Goal: Information Seeking & Learning: Check status

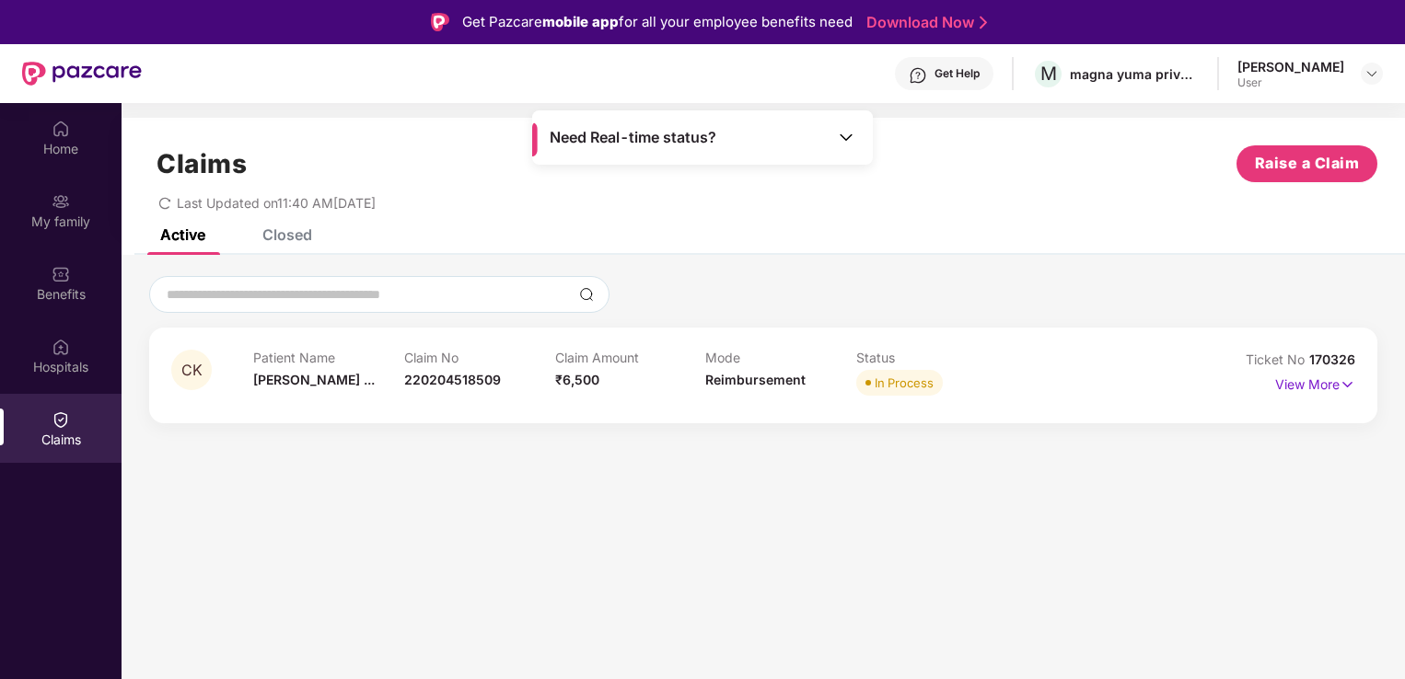
scroll to position [103, 0]
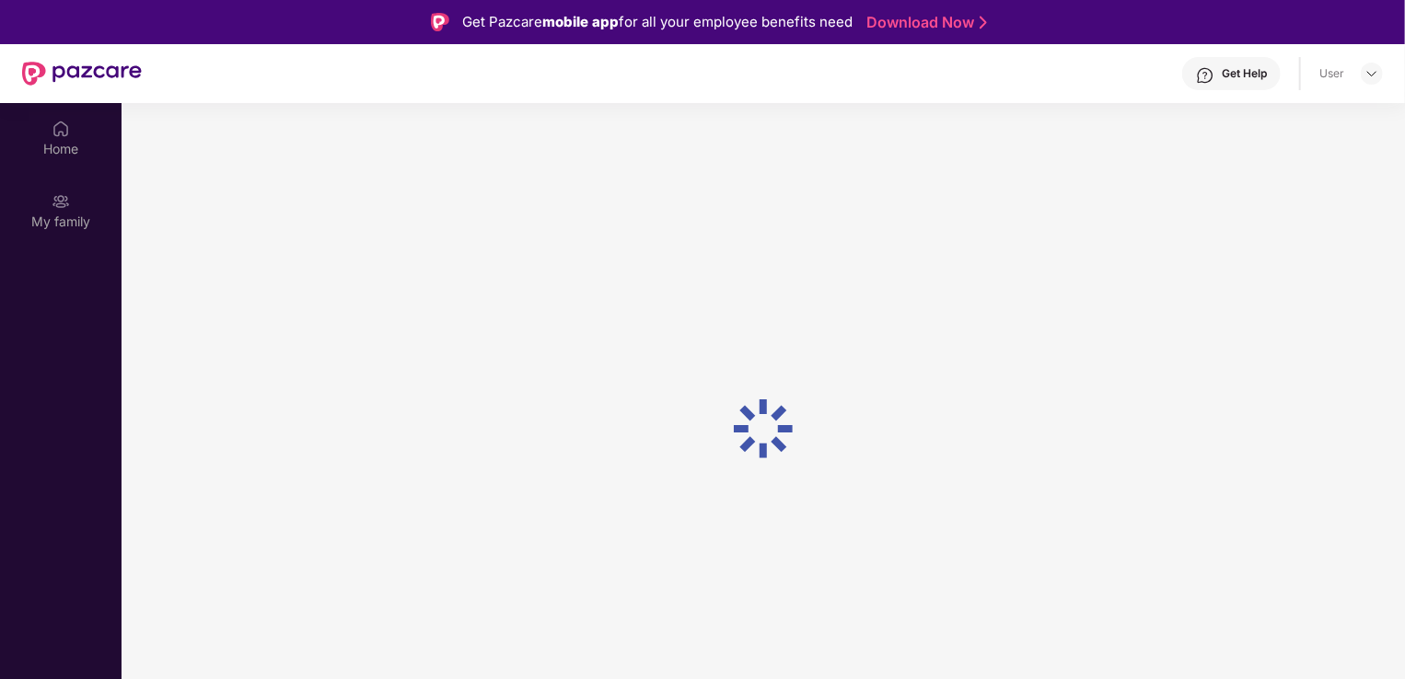
scroll to position [103, 0]
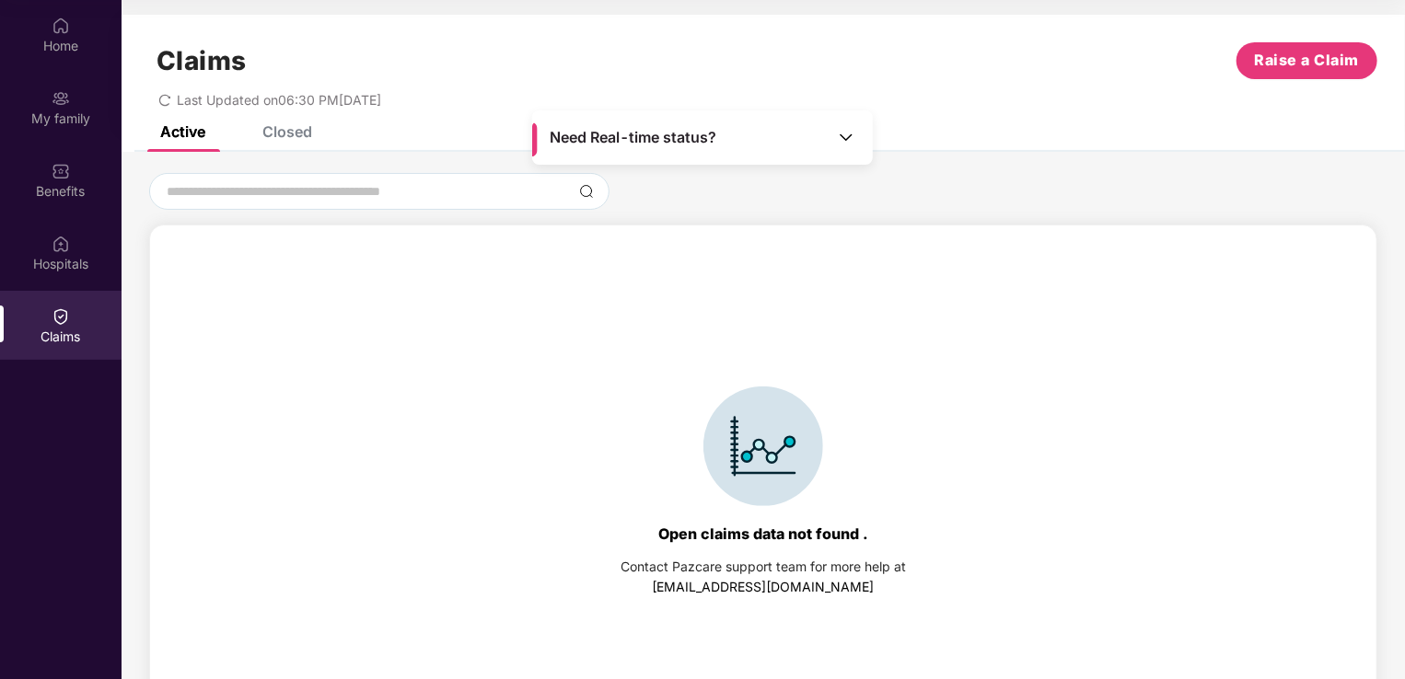
click at [295, 136] on div "Closed" at bounding box center [287, 131] width 50 height 18
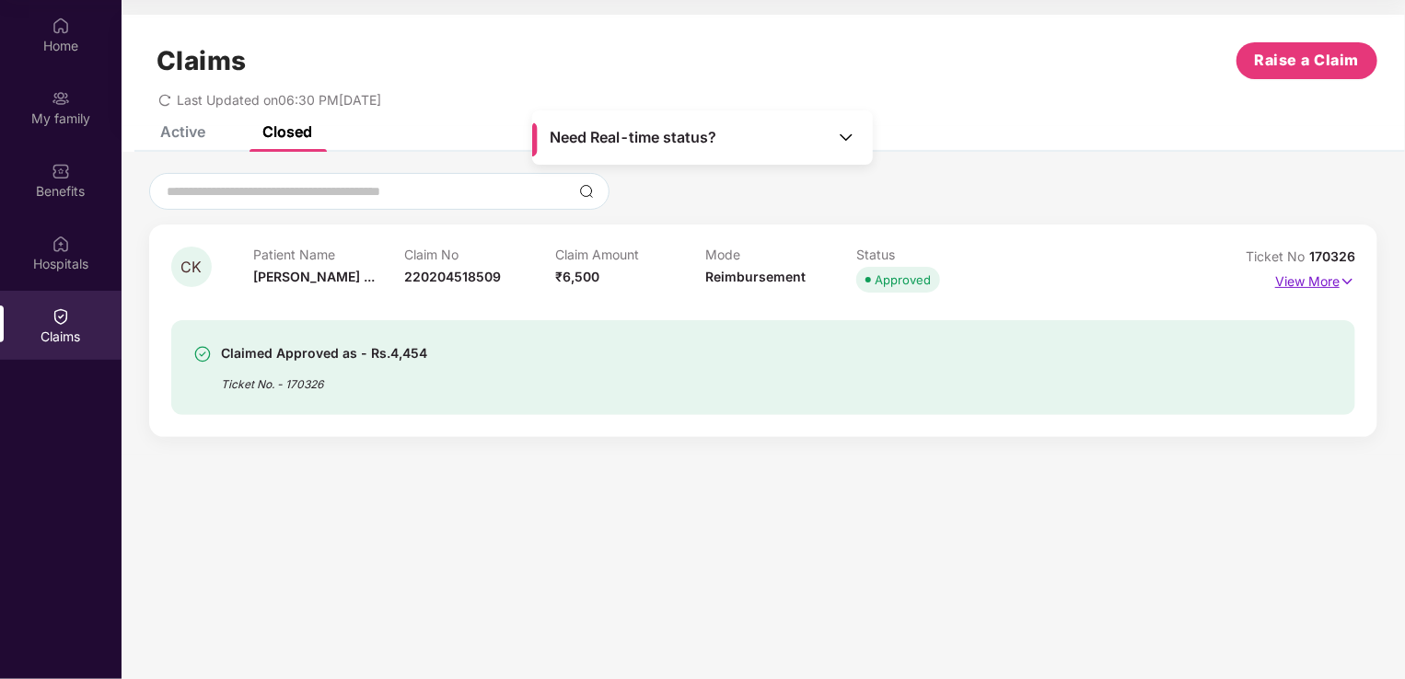
click at [1340, 285] on img at bounding box center [1347, 282] width 16 height 20
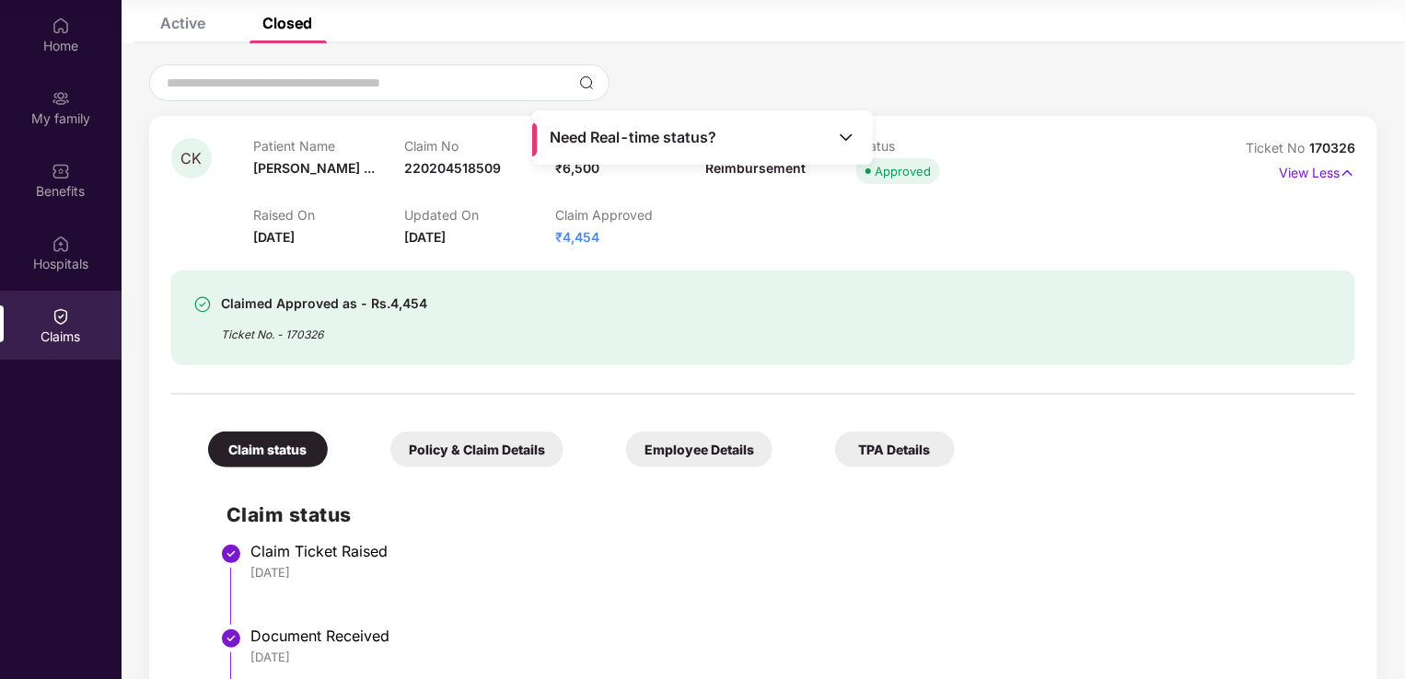
scroll to position [0, 0]
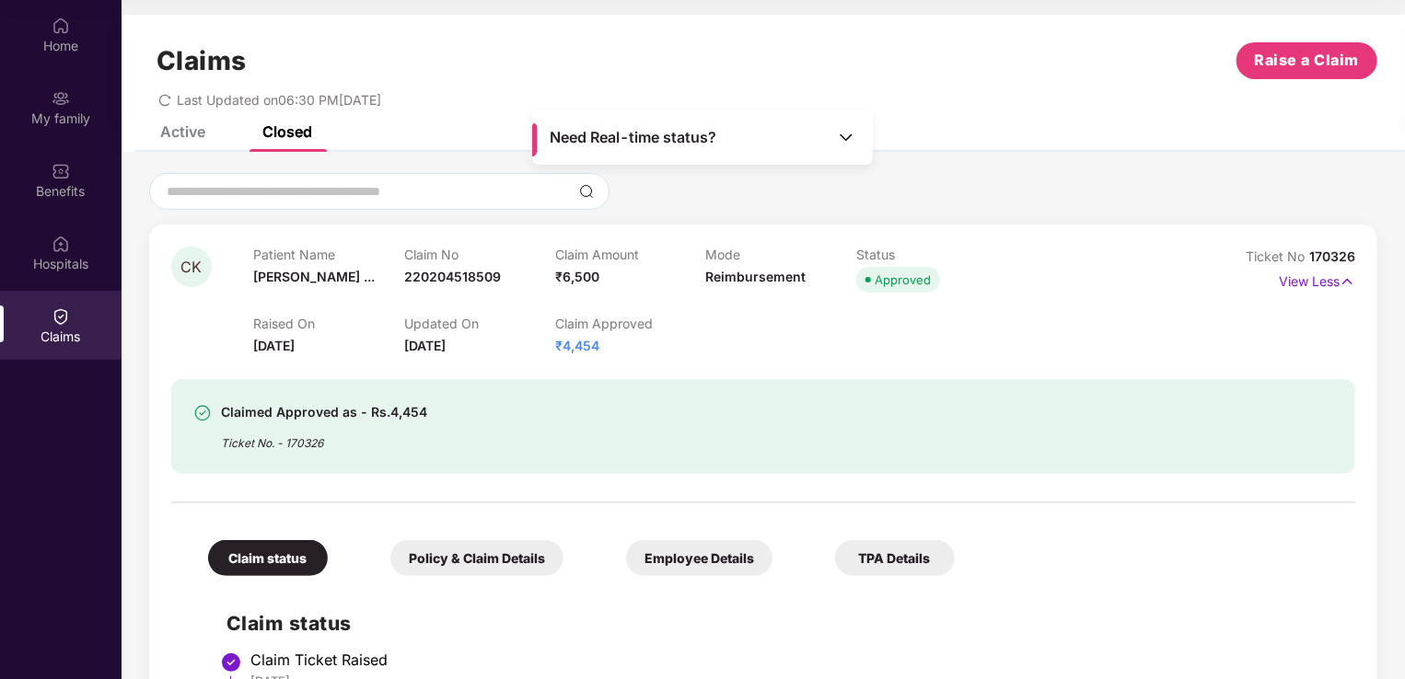
click at [484, 570] on div "Policy & Claim Details" at bounding box center [476, 558] width 173 height 36
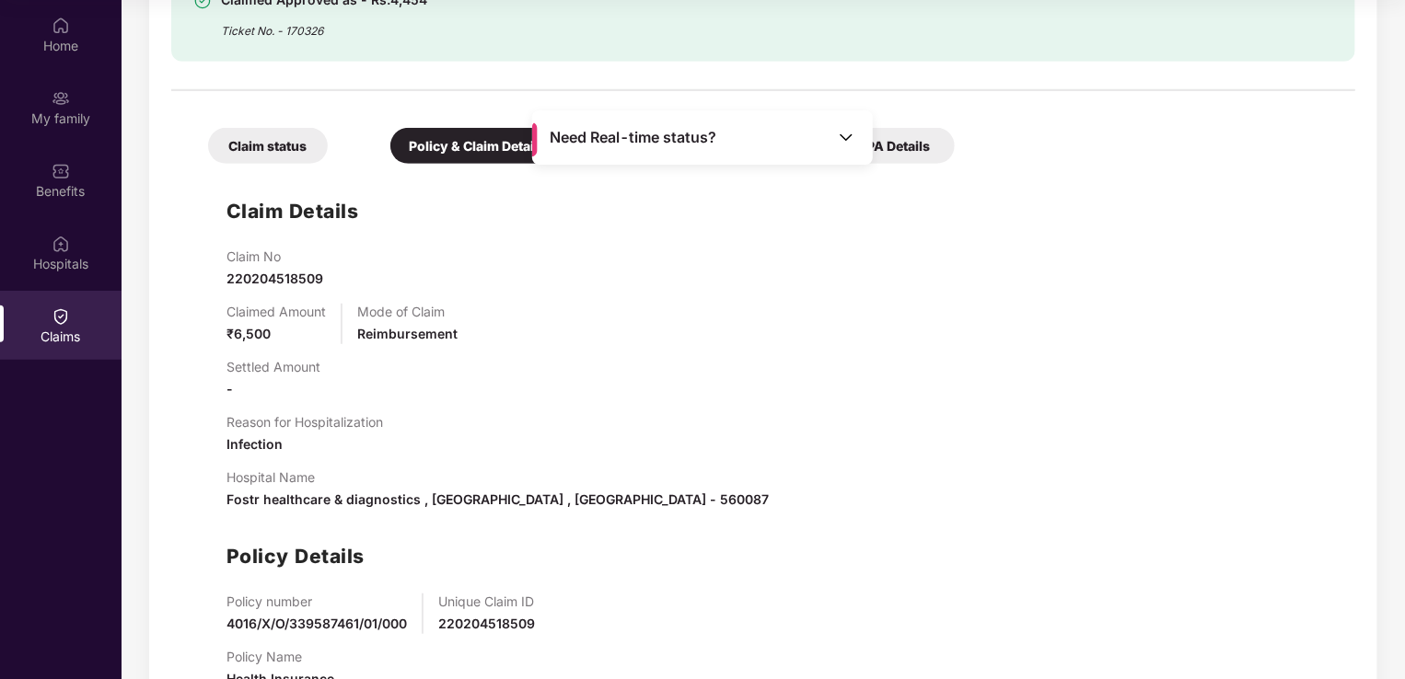
scroll to position [412, 0]
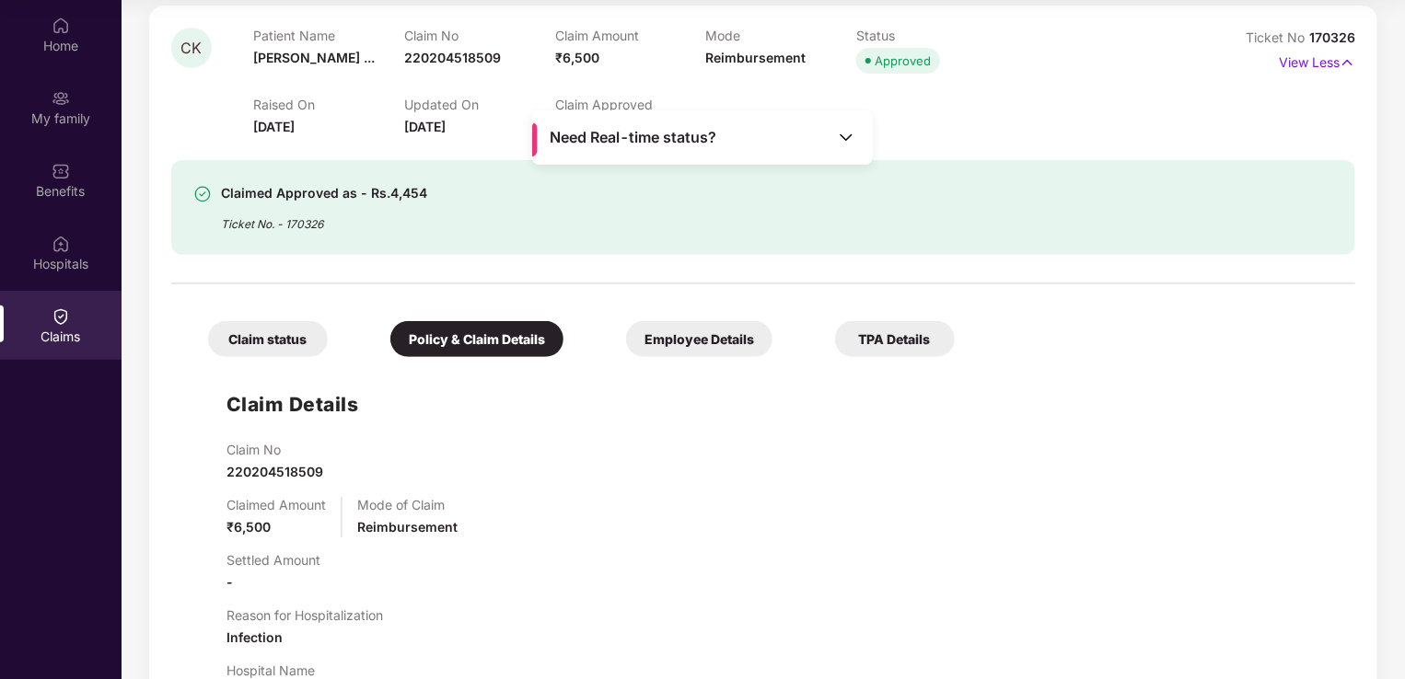
click at [697, 341] on div "Employee Details" at bounding box center [699, 339] width 146 height 36
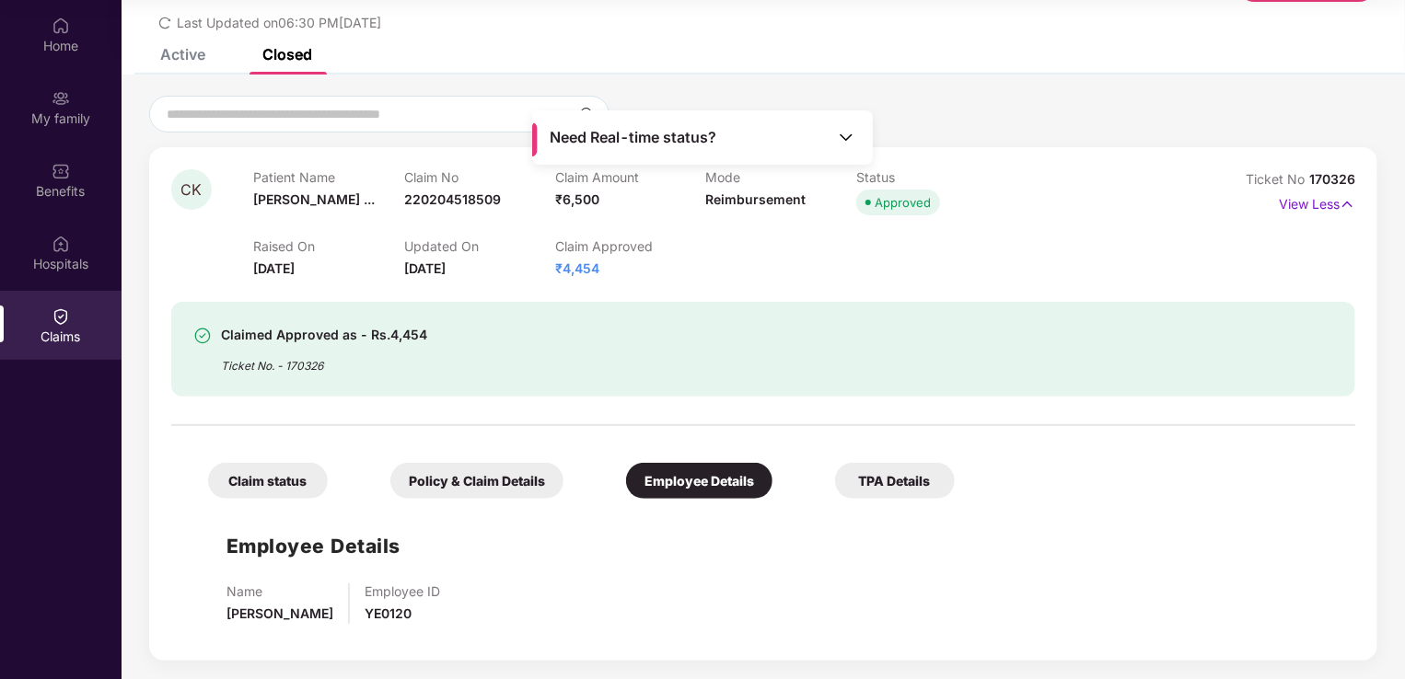
click at [916, 481] on div "TPA Details" at bounding box center [895, 481] width 120 height 36
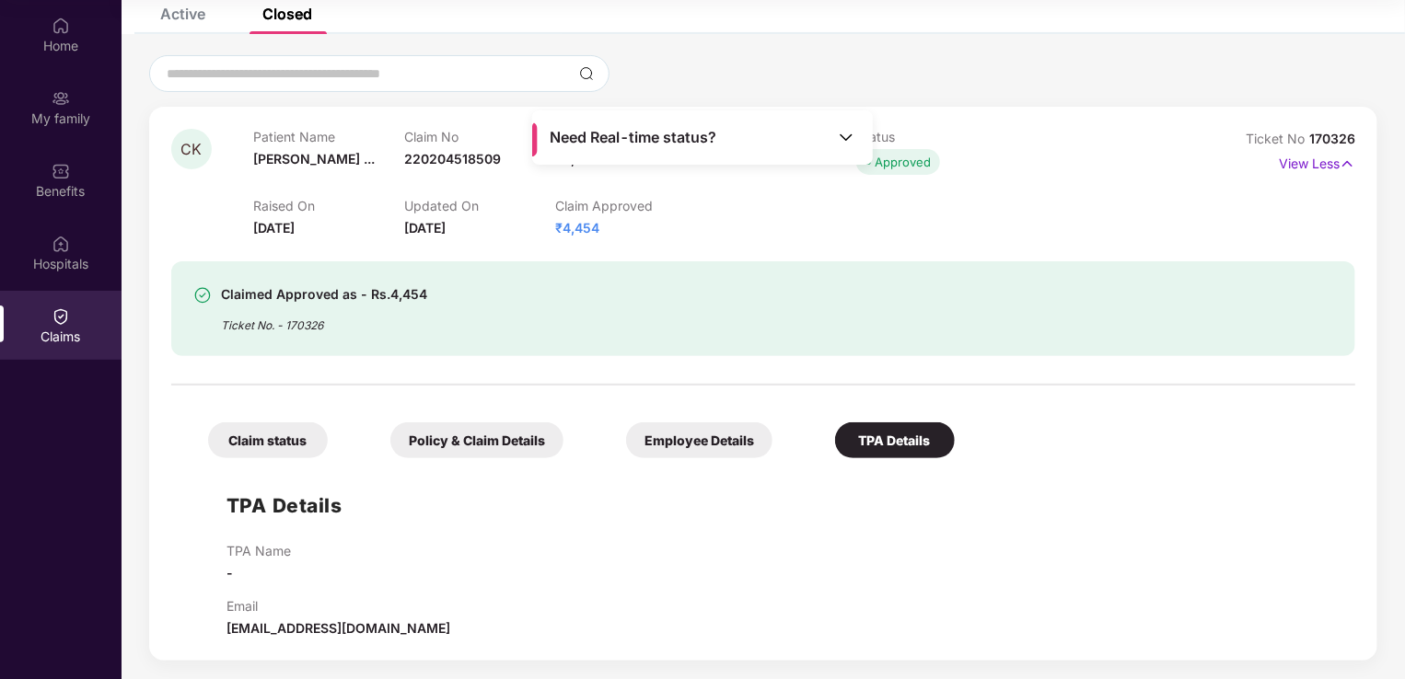
scroll to position [0, 0]
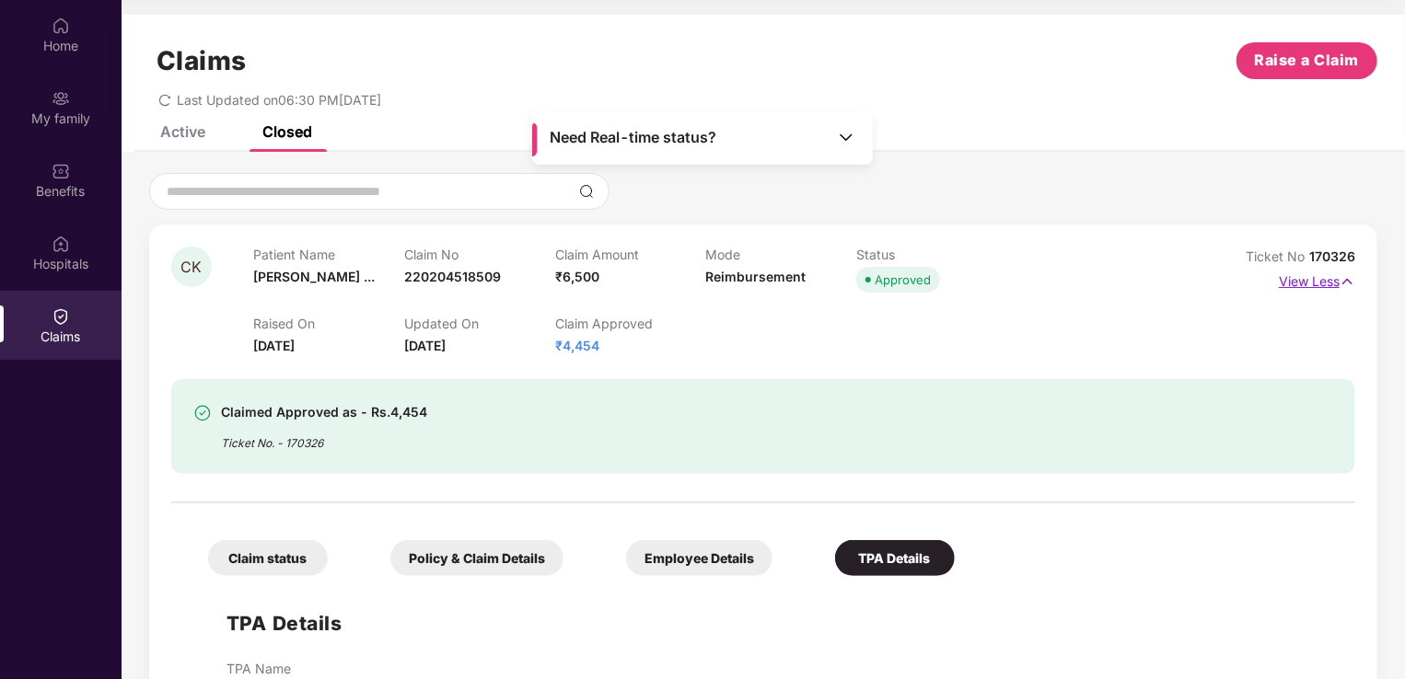
click at [1346, 284] on img at bounding box center [1347, 282] width 16 height 20
